Goal: Task Accomplishment & Management: Use online tool/utility

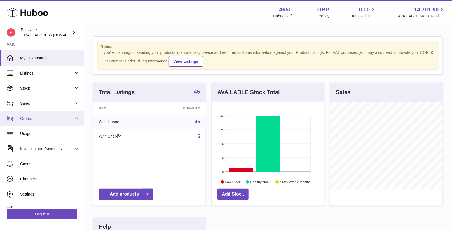
scroll to position [87, 113]
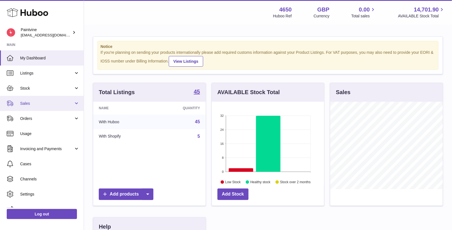
click at [28, 101] on span "Sales" at bounding box center [46, 103] width 53 height 5
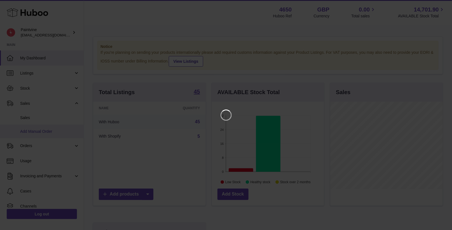
click at [31, 128] on link "Add Manual Order" at bounding box center [42, 132] width 84 height 14
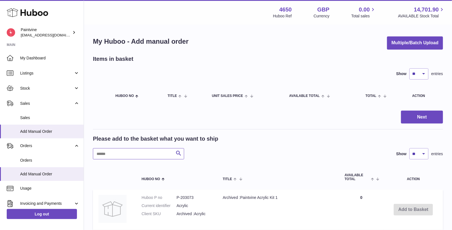
click at [112, 152] on input "text" at bounding box center [138, 153] width 91 height 11
type input "******"
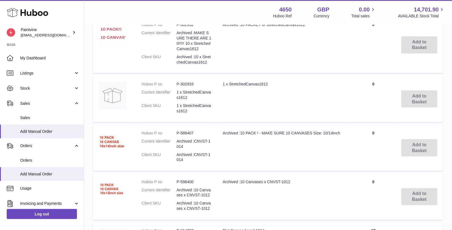
scroll to position [417, 0]
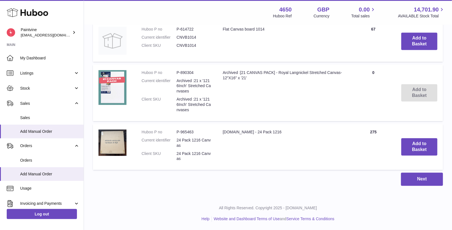
drag, startPoint x: 292, startPoint y: 132, endPoint x: 222, endPoint y: 132, distance: 69.5
click at [222, 132] on td "[DOMAIN_NAME] - 24 Pack 1216" at bounding box center [284, 147] width 134 height 46
copy td "[DOMAIN_NAME] - 24 Pack 1216"
